Goal: Task Accomplishment & Management: Use online tool/utility

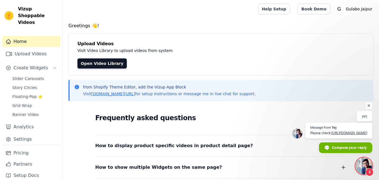
scroll to position [197, 0]
click at [34, 48] on link "Upload Videos" at bounding box center [31, 53] width 58 height 11
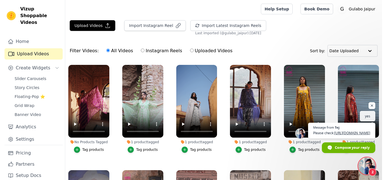
scroll to position [197, 0]
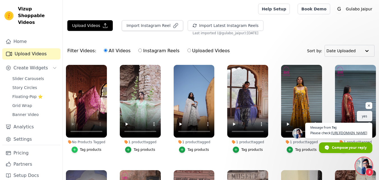
click at [75, 148] on icon "button" at bounding box center [75, 150] width 4 height 4
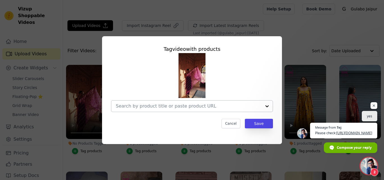
click at [133, 110] on div at bounding box center [188, 106] width 145 height 11
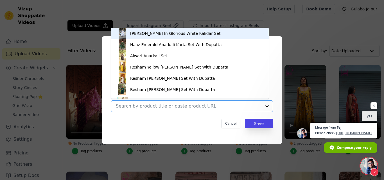
paste input "[PERSON_NAME] Cut Sleeves Purple Straight Set"
type input "[PERSON_NAME] Cut Sleeves Purple Straight Set"
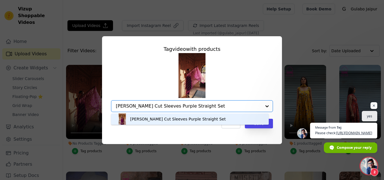
click at [132, 118] on div "[PERSON_NAME] Cut Sleeves Purple Straight Set" at bounding box center [177, 119] width 95 height 6
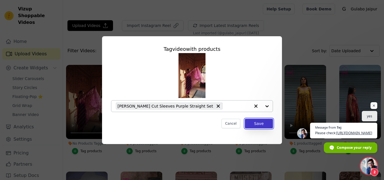
click at [262, 124] on button "Save" at bounding box center [259, 124] width 28 height 10
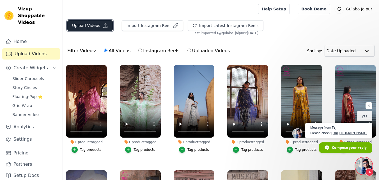
click at [83, 21] on button "Upload Videos" at bounding box center [89, 25] width 45 height 11
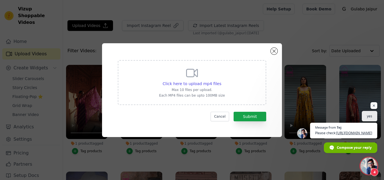
click at [203, 80] on div "Click here to upload mp4 files Max 10 files per upload. Each MP4 files can be u…" at bounding box center [192, 81] width 66 height 31
click at [221, 81] on input "Click here to upload mp4 files Max 10 files per upload. Each MP4 files can be u…" at bounding box center [221, 81] width 0 height 0
type input "C:\fakepath\KAMYA BLACK COAT.mp4"
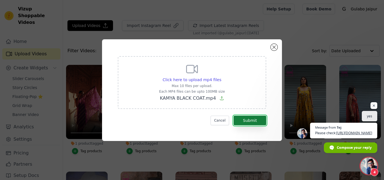
click at [252, 120] on button "Submit" at bounding box center [249, 121] width 33 height 10
